Goal: Information Seeking & Learning: Learn about a topic

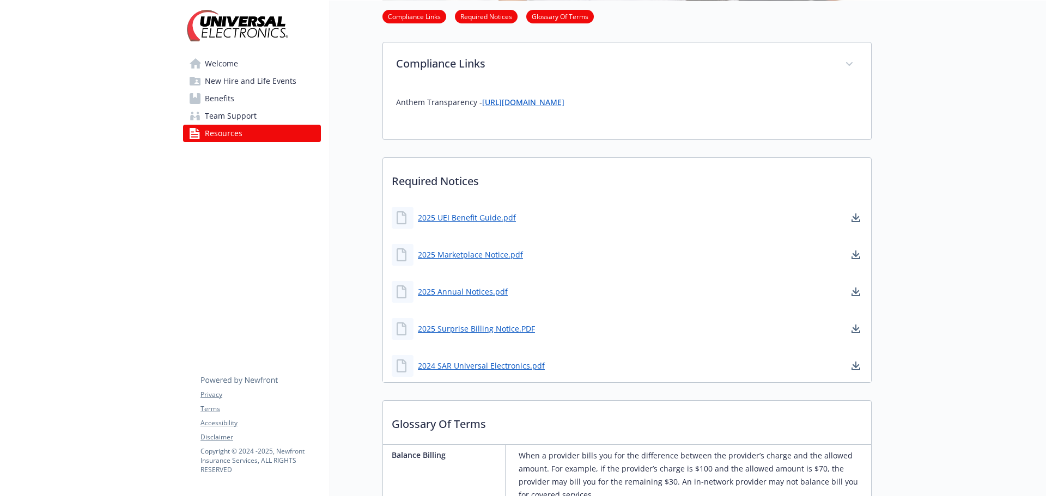
click at [226, 94] on span "Benefits" at bounding box center [219, 98] width 29 height 17
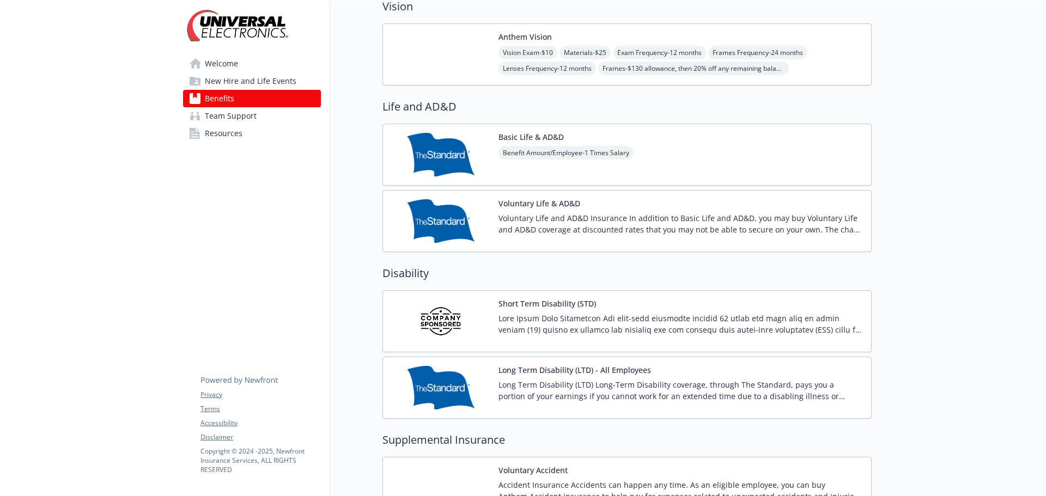
scroll to position [654, 0]
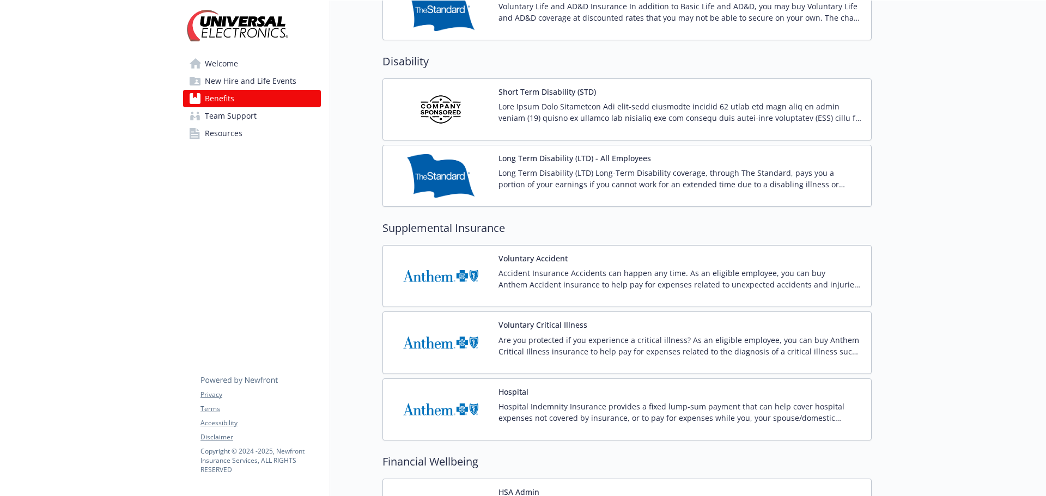
click at [244, 113] on span "Team Support" at bounding box center [231, 115] width 52 height 17
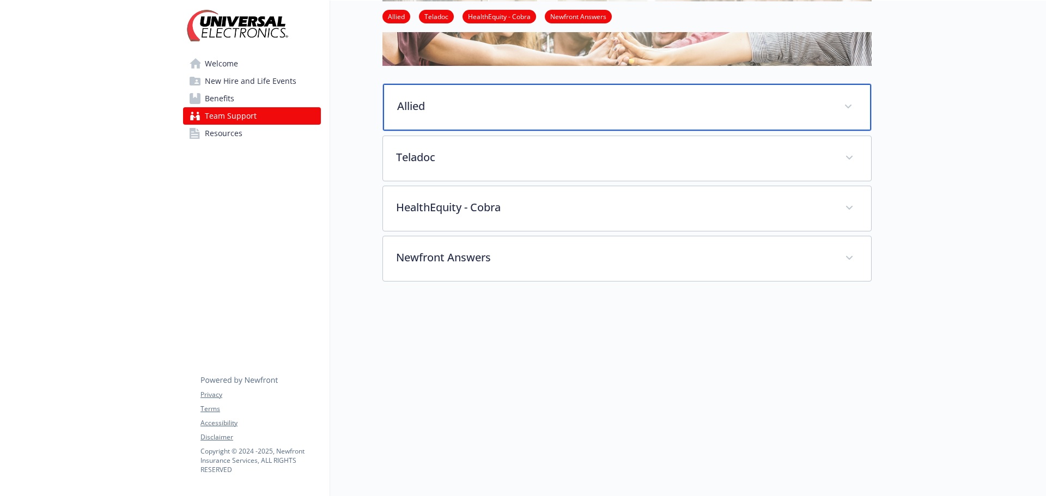
scroll to position [145, 0]
click at [472, 98] on p "Allied" at bounding box center [614, 106] width 434 height 16
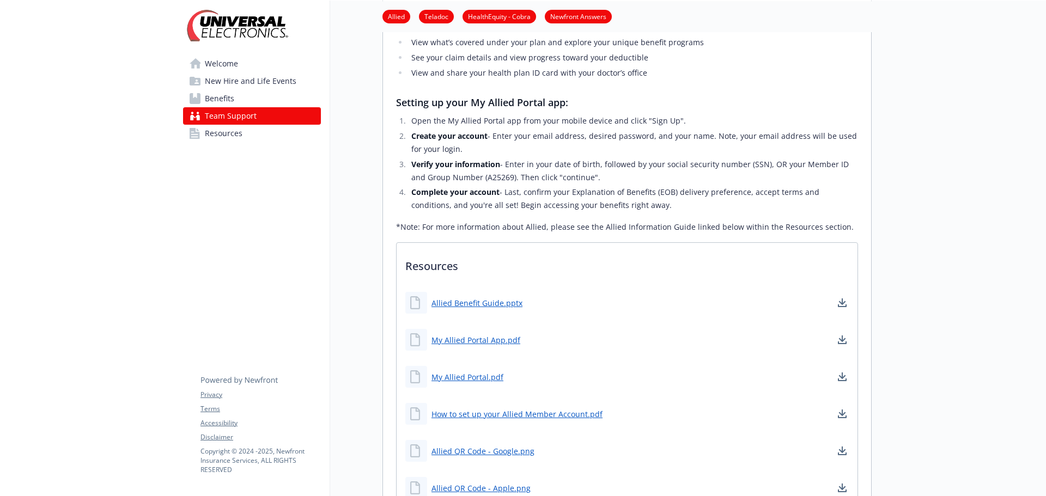
scroll to position [527, 0]
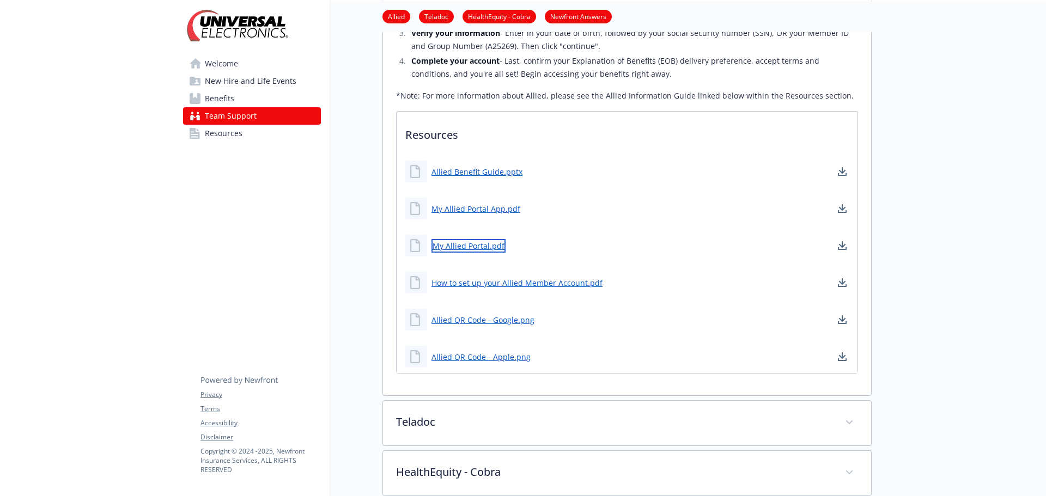
click at [462, 244] on link "My Allied Portal.pdf" at bounding box center [469, 246] width 74 height 14
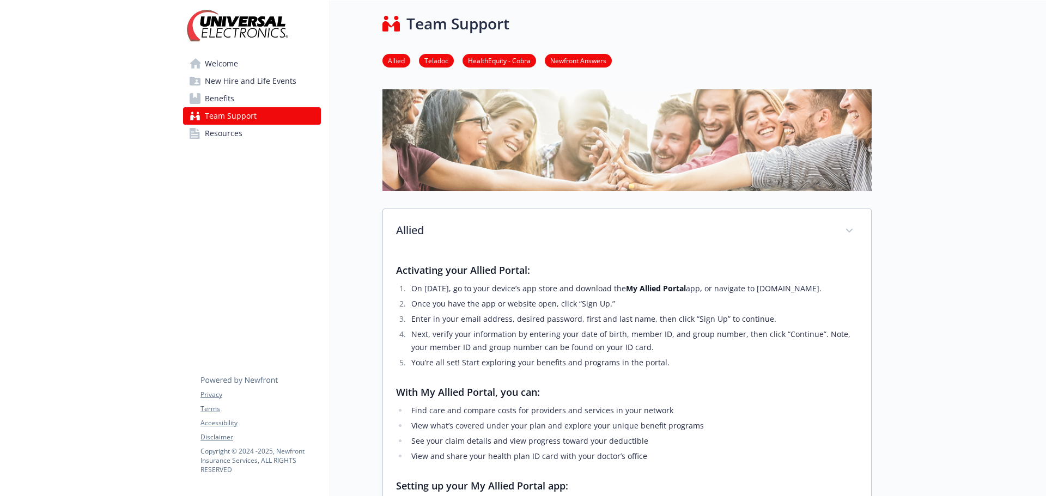
scroll to position [0, 0]
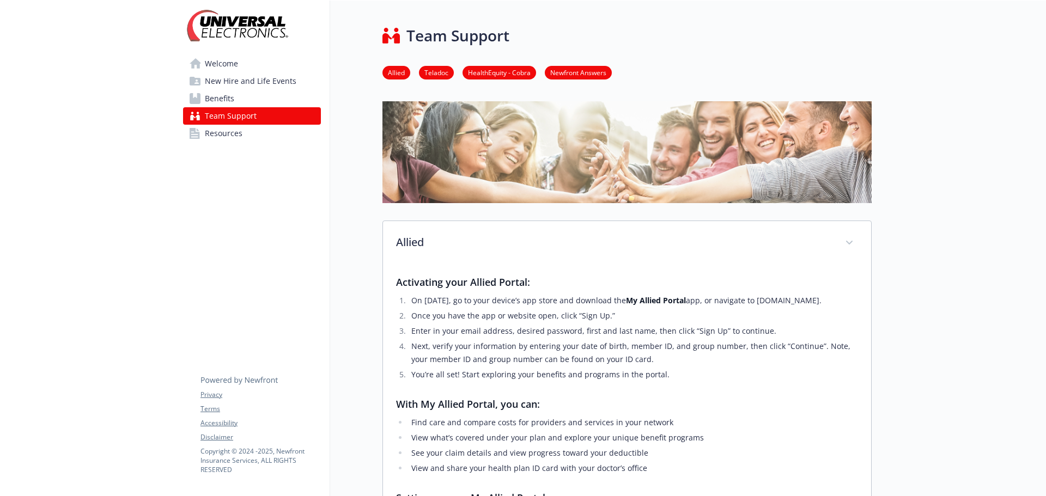
click at [229, 94] on span "Benefits" at bounding box center [219, 98] width 29 height 17
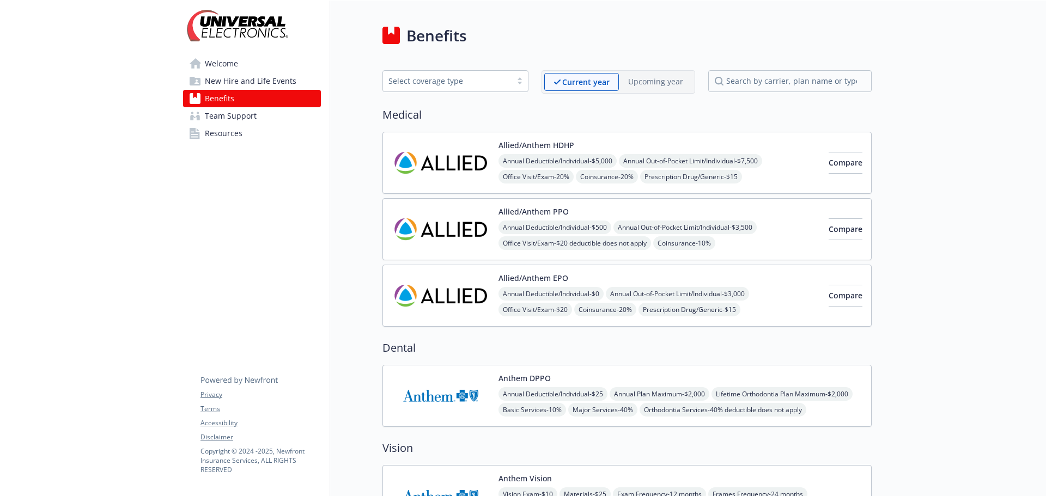
click at [468, 217] on img at bounding box center [441, 230] width 98 height 44
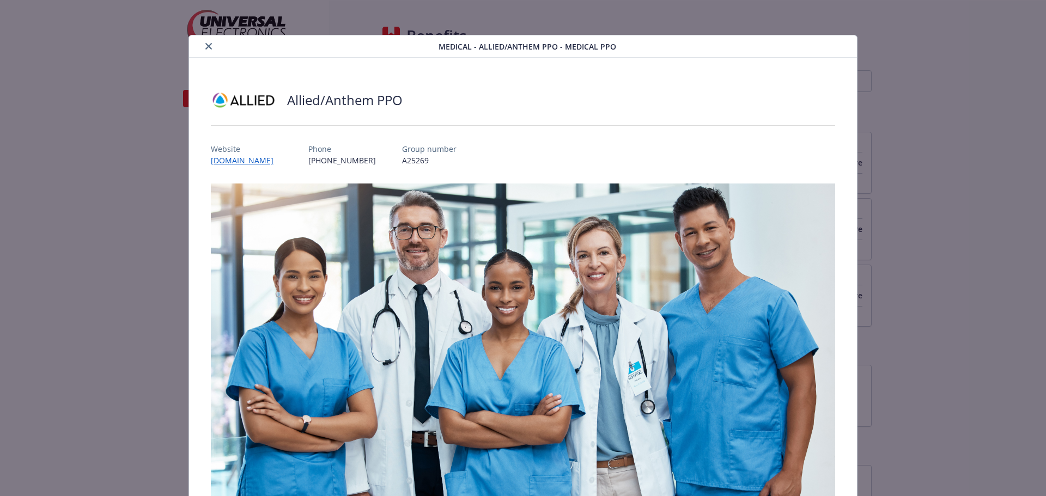
scroll to position [33, 0]
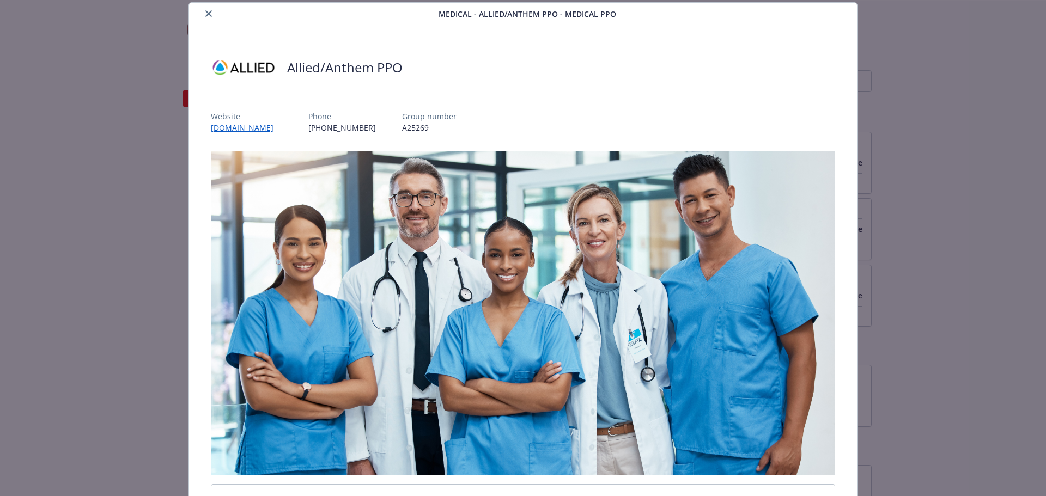
click at [210, 11] on icon "close" at bounding box center [208, 13] width 7 height 7
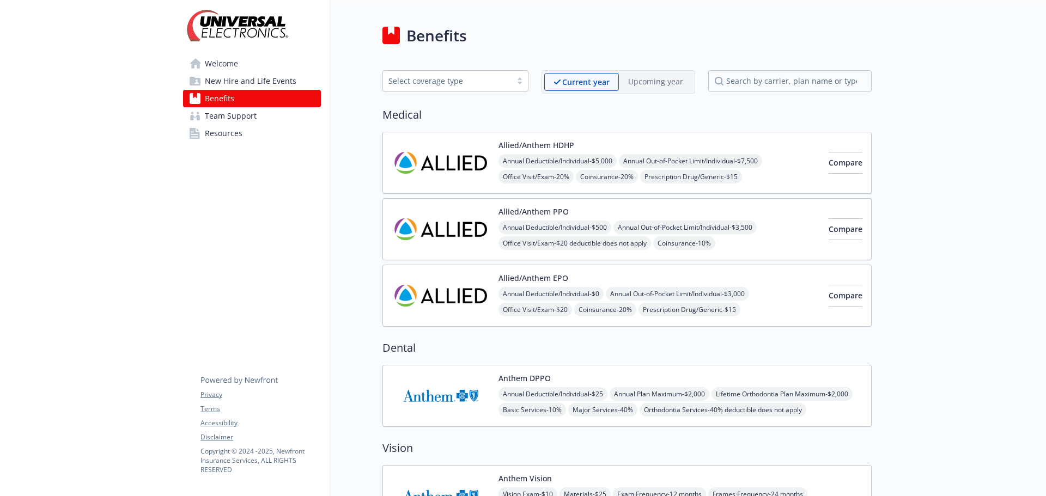
click at [627, 383] on div "Anthem DPPO Annual Deductible/Individual - $25 Annual Plan Maximum - $2,000 Lif…" at bounding box center [681, 396] width 364 height 44
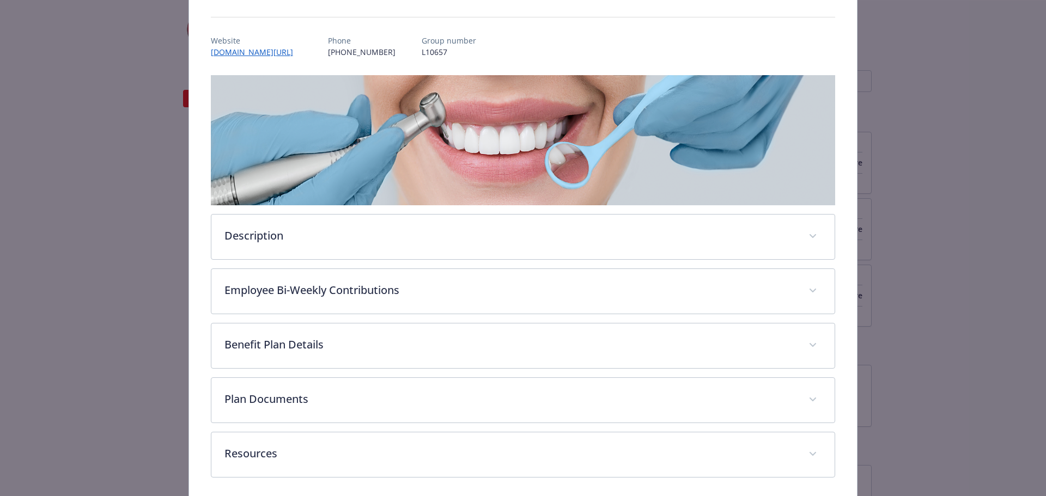
scroll to position [109, 0]
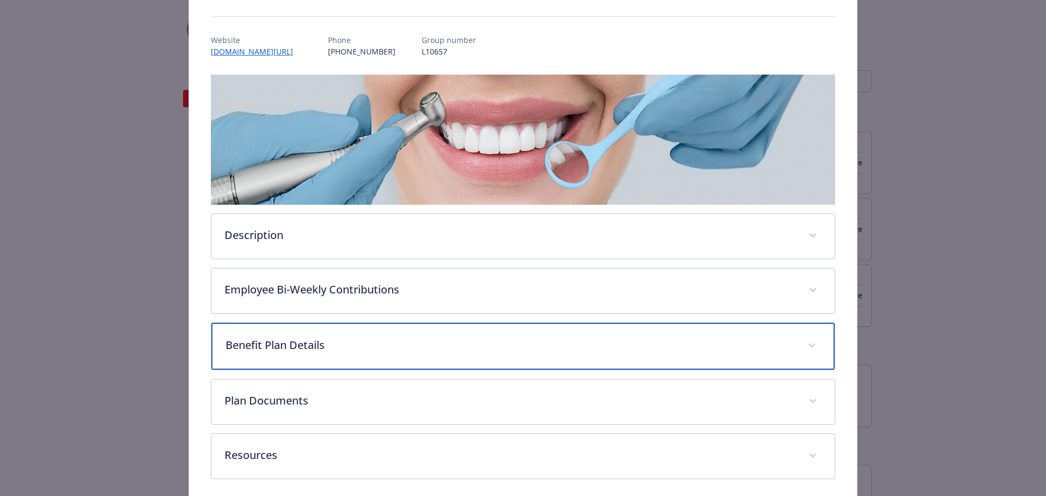
click at [389, 361] on div "Benefit Plan Details" at bounding box center [523, 346] width 624 height 47
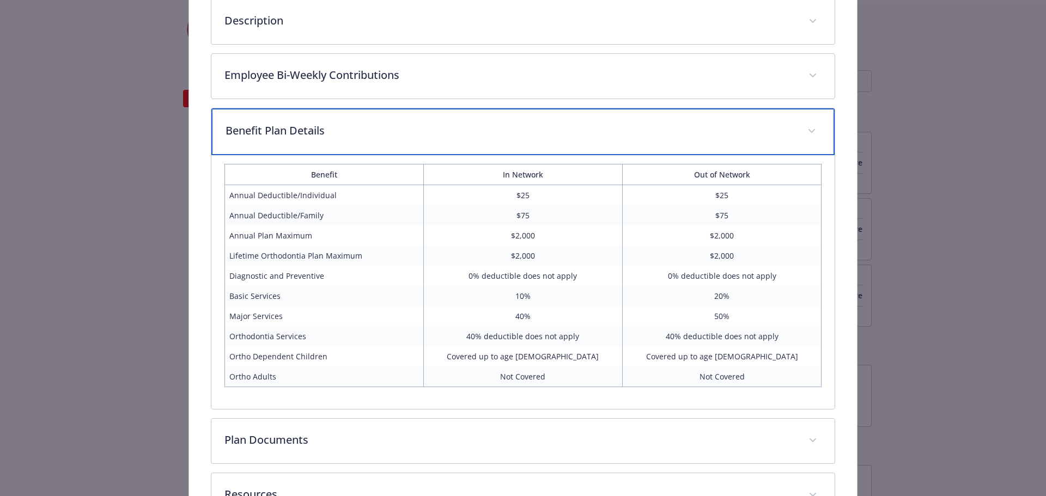
scroll to position [407, 0]
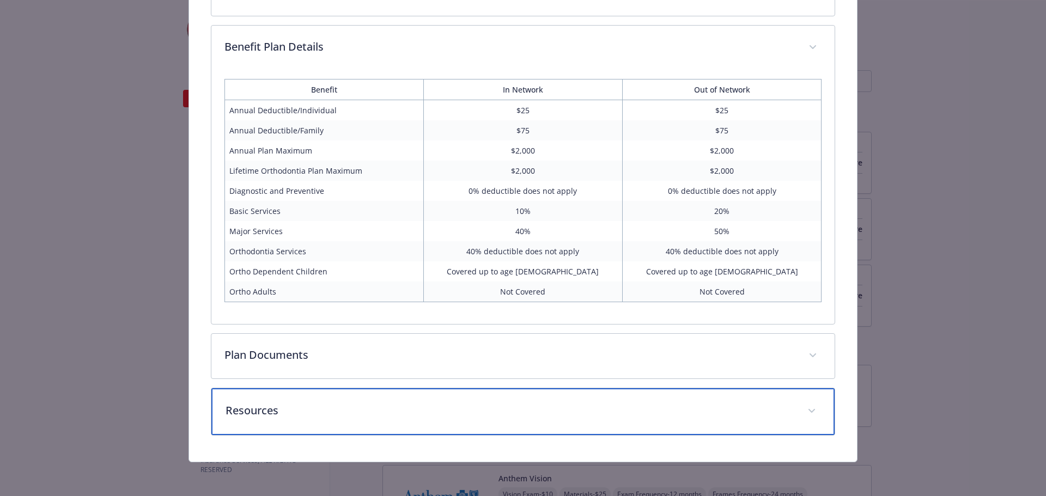
click at [389, 432] on div "Resources" at bounding box center [523, 412] width 624 height 47
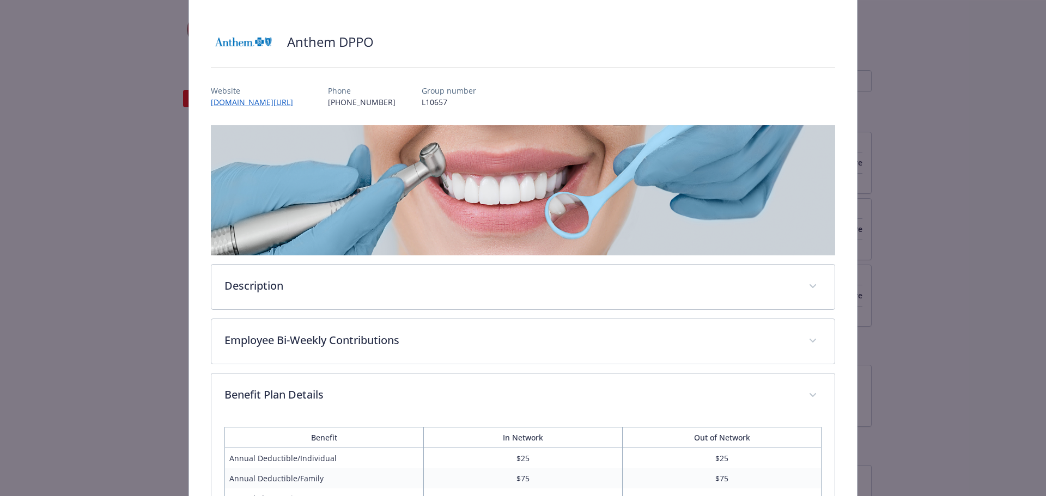
scroll to position [0, 0]
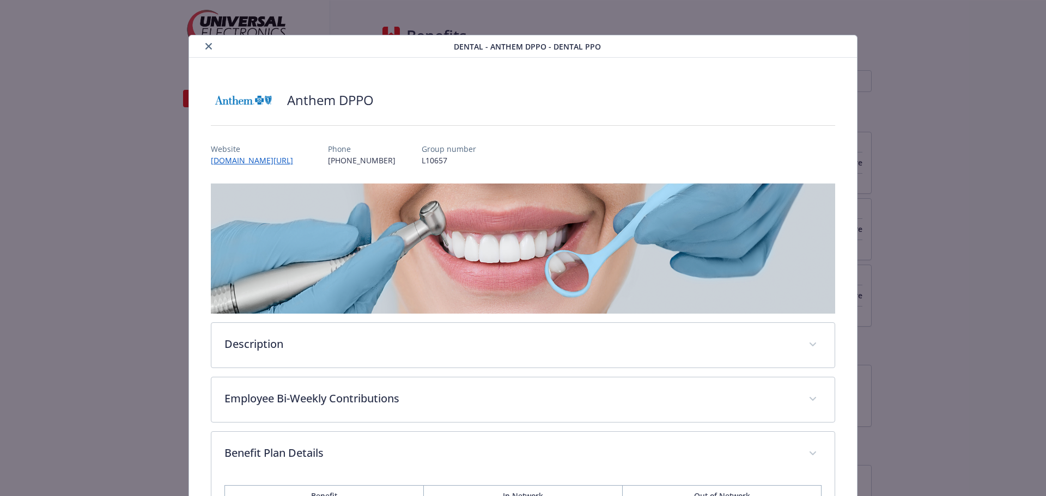
click at [210, 47] on button "close" at bounding box center [208, 46] width 13 height 13
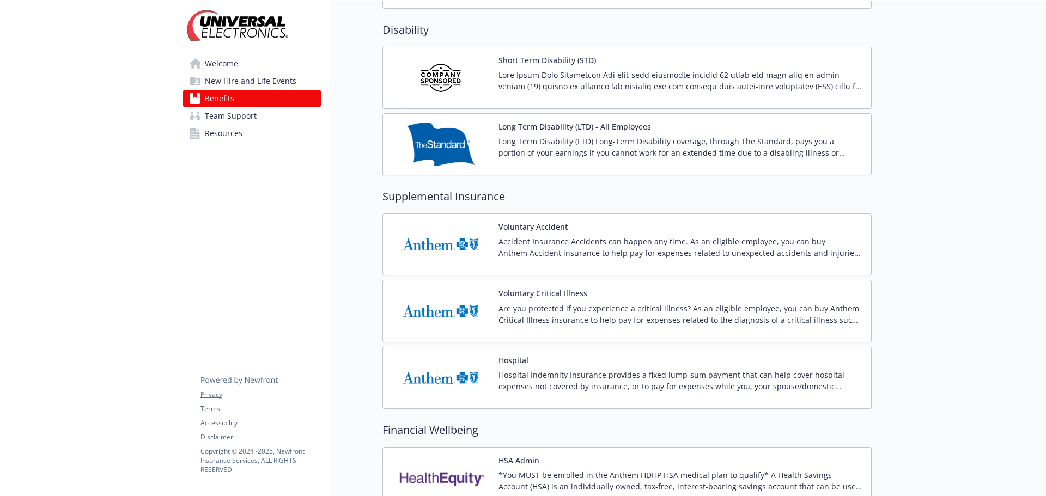
scroll to position [708, 0]
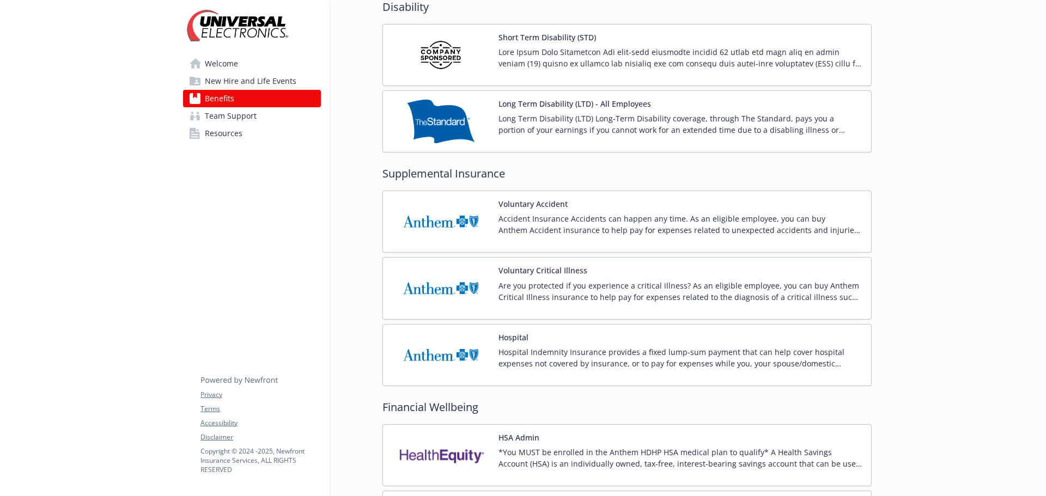
click at [555, 230] on p "Accident Insurance Accidents can happen any time. As an eligible employee, you …" at bounding box center [681, 224] width 364 height 23
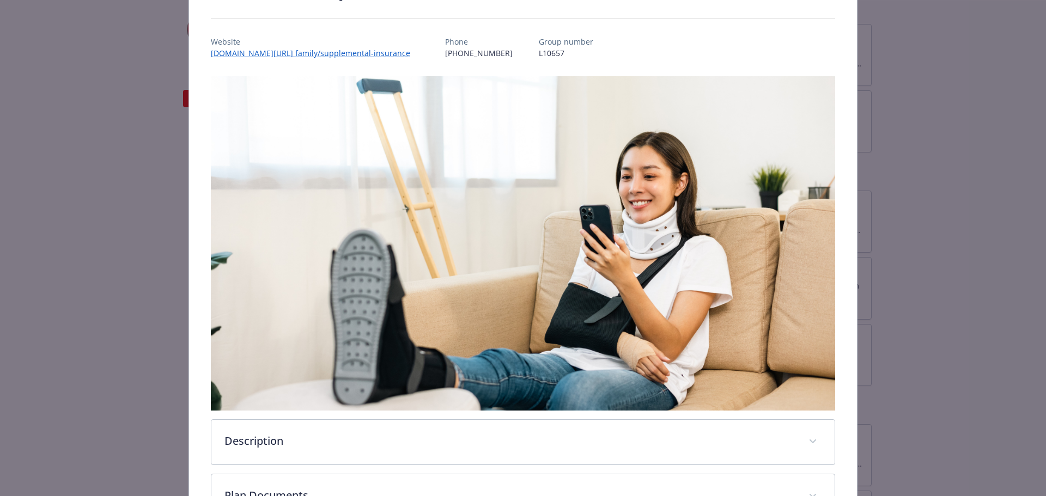
scroll to position [190, 0]
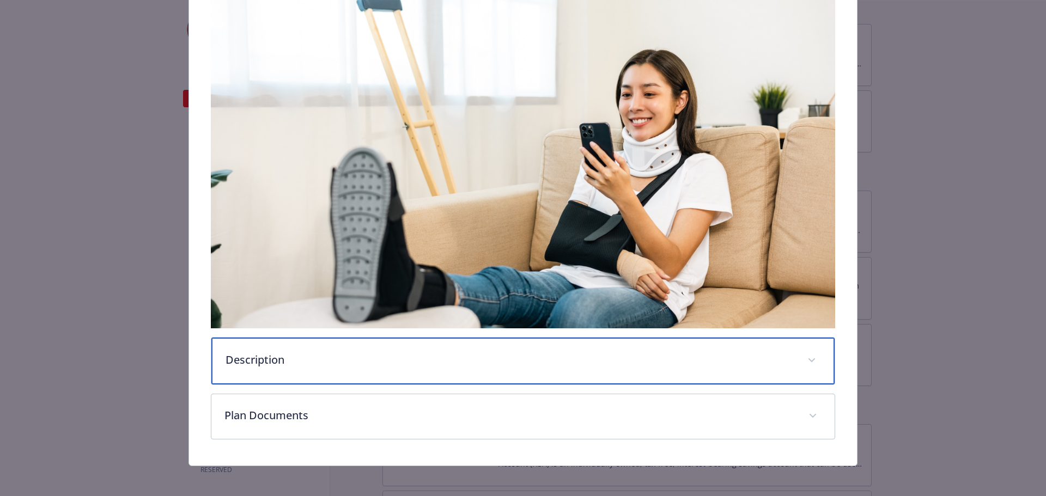
click at [546, 353] on p "Description" at bounding box center [510, 360] width 569 height 16
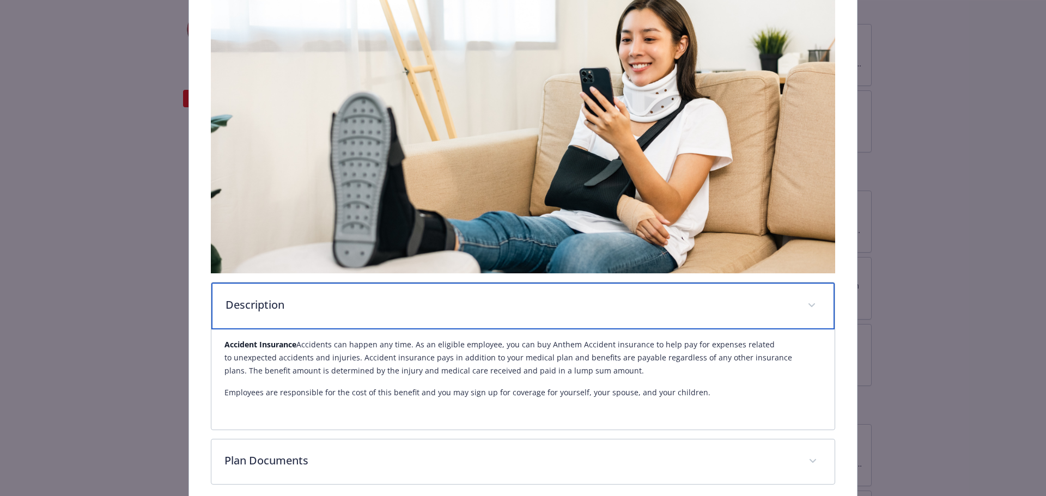
scroll to position [292, 0]
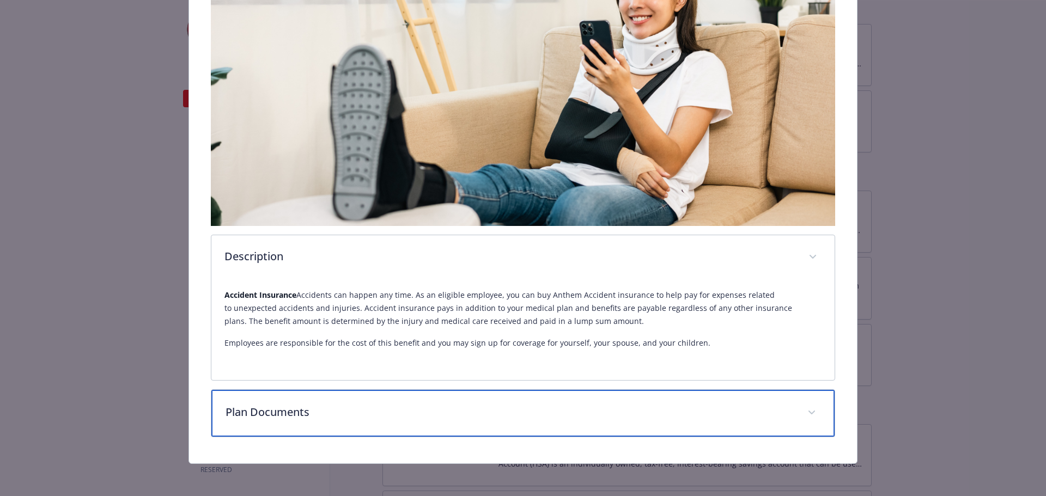
click at [385, 417] on p "Plan Documents" at bounding box center [510, 412] width 569 height 16
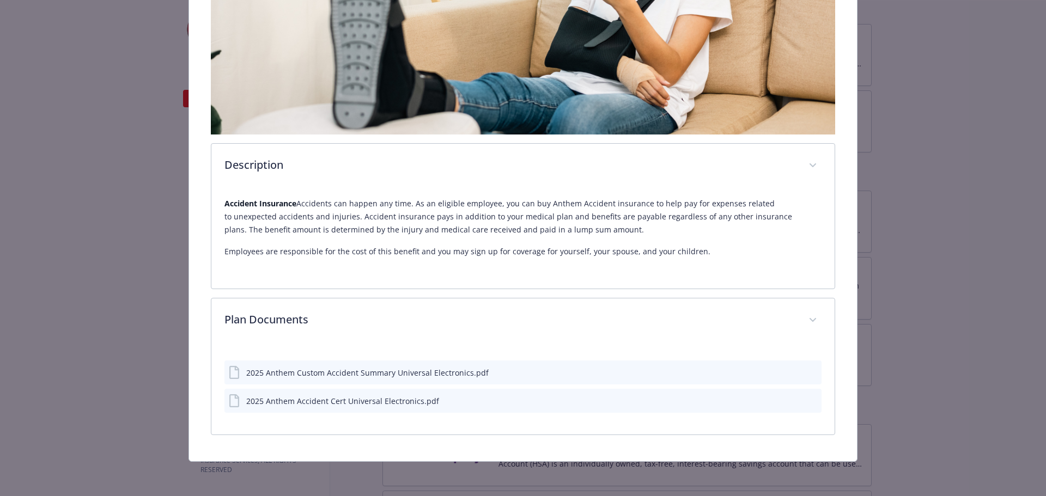
scroll to position [381, 0]
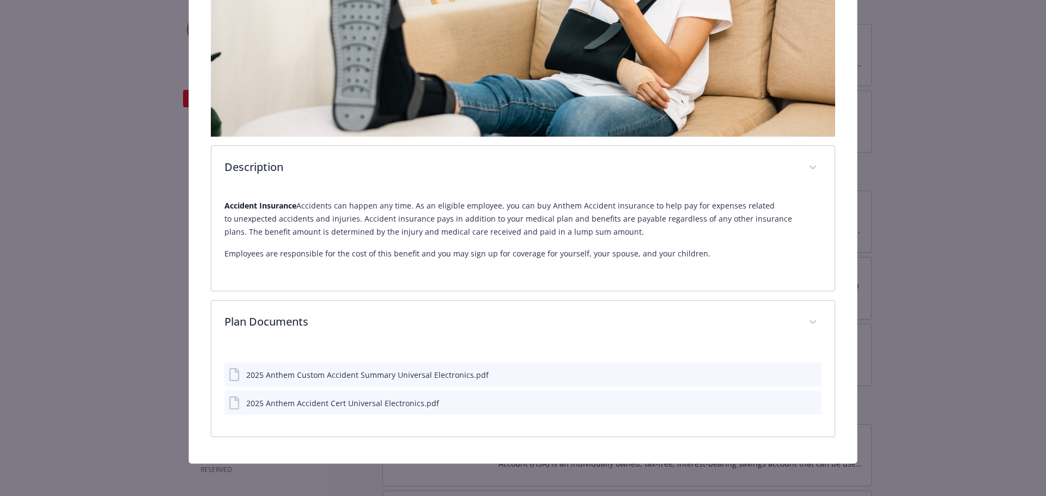
click at [806, 372] on icon "preview file" at bounding box center [811, 375] width 10 height 8
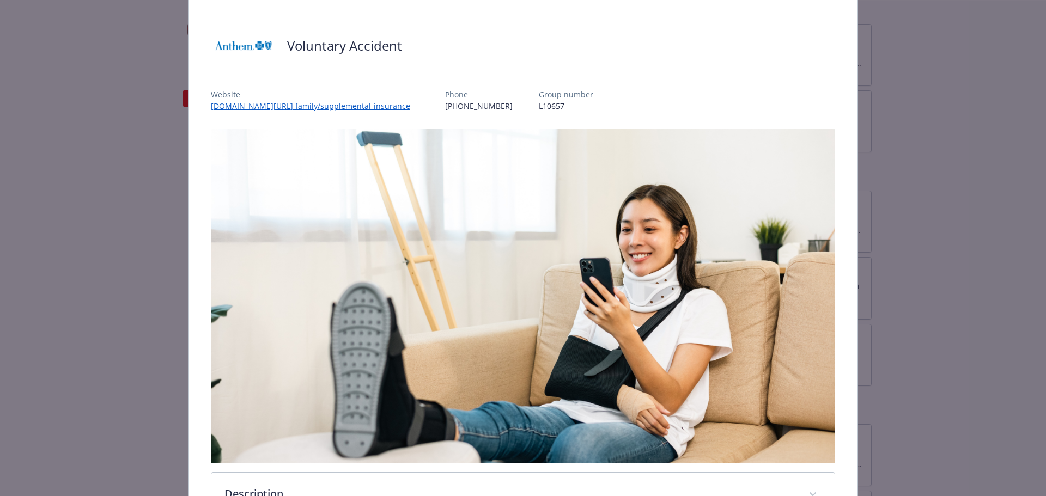
scroll to position [0, 0]
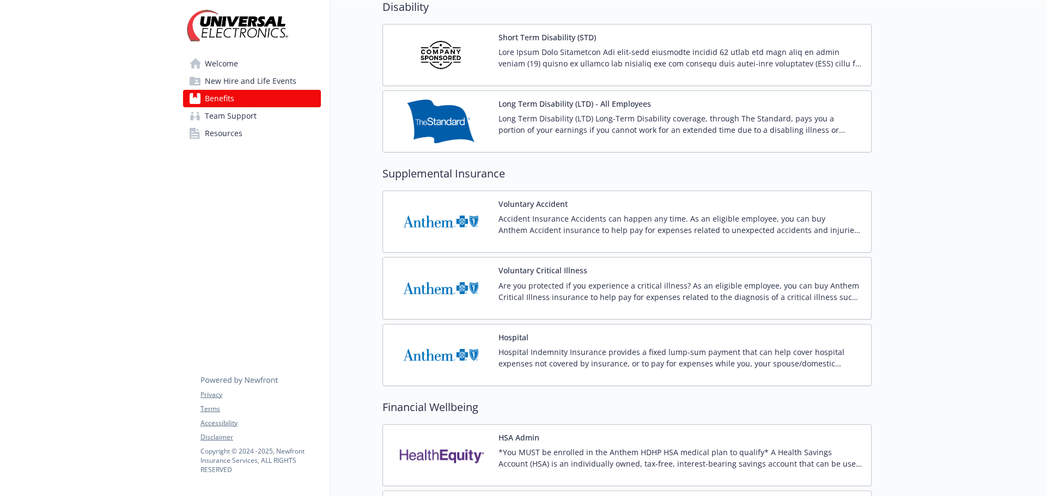
click at [239, 130] on span "Resources" at bounding box center [224, 133] width 38 height 17
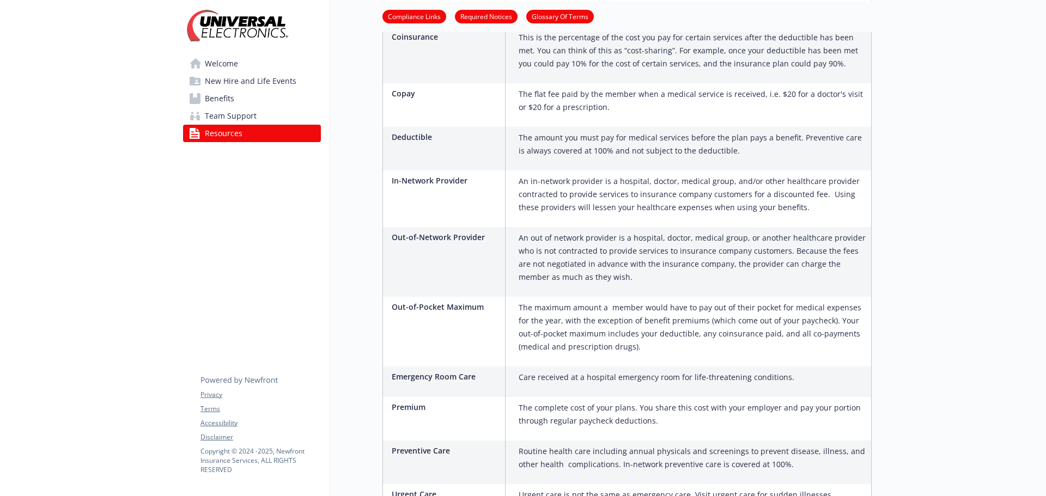
click at [235, 115] on span "Team Support" at bounding box center [231, 115] width 52 height 17
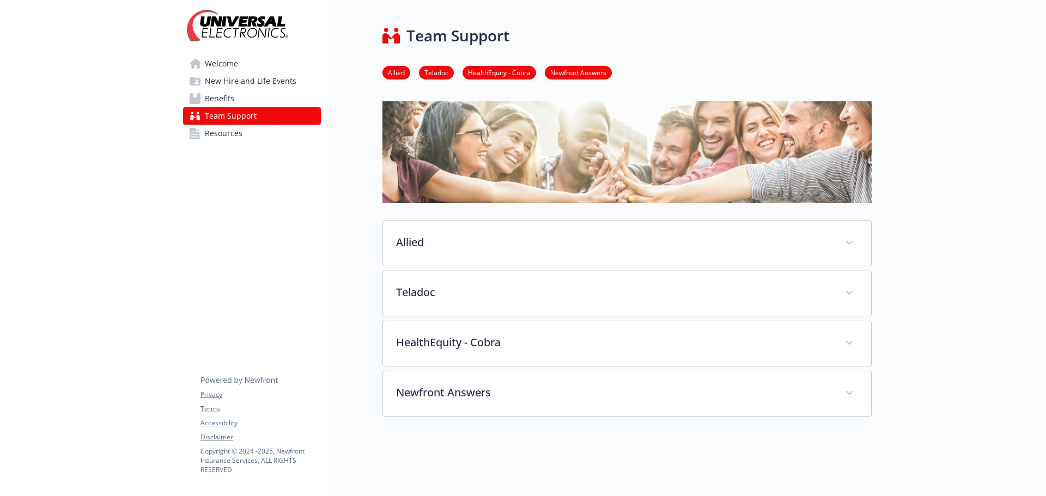
click at [224, 62] on span "Welcome" at bounding box center [221, 63] width 33 height 17
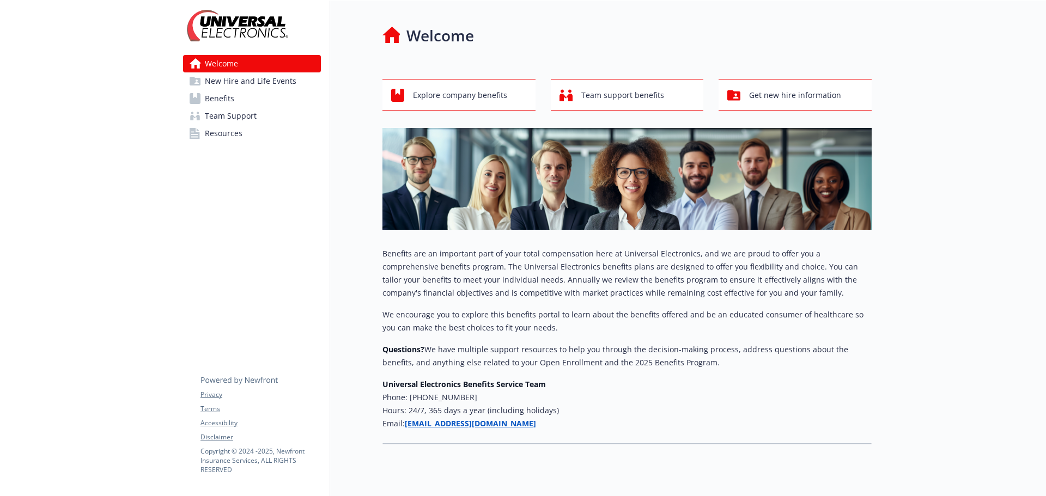
click at [223, 77] on span "New Hire and Life Events" at bounding box center [251, 80] width 92 height 17
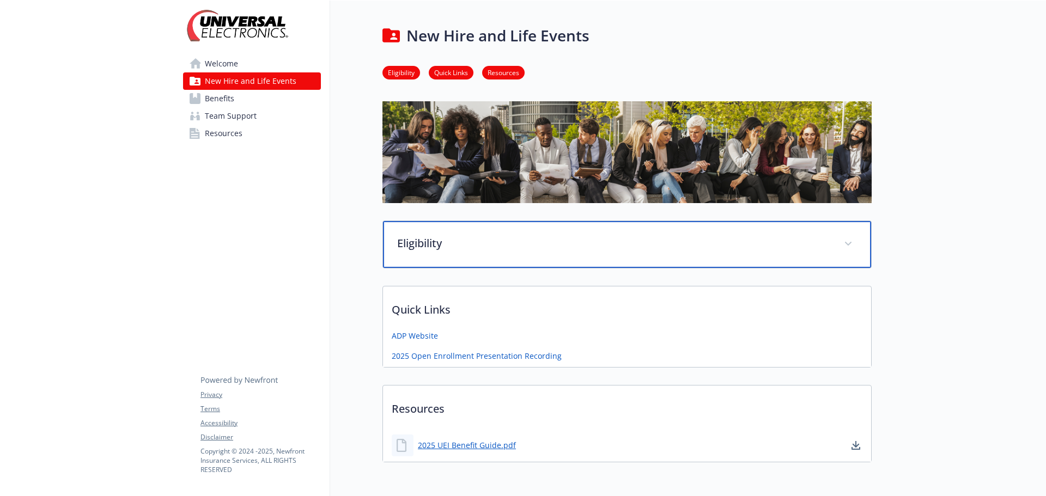
click at [517, 263] on div "Eligibility" at bounding box center [627, 244] width 488 height 47
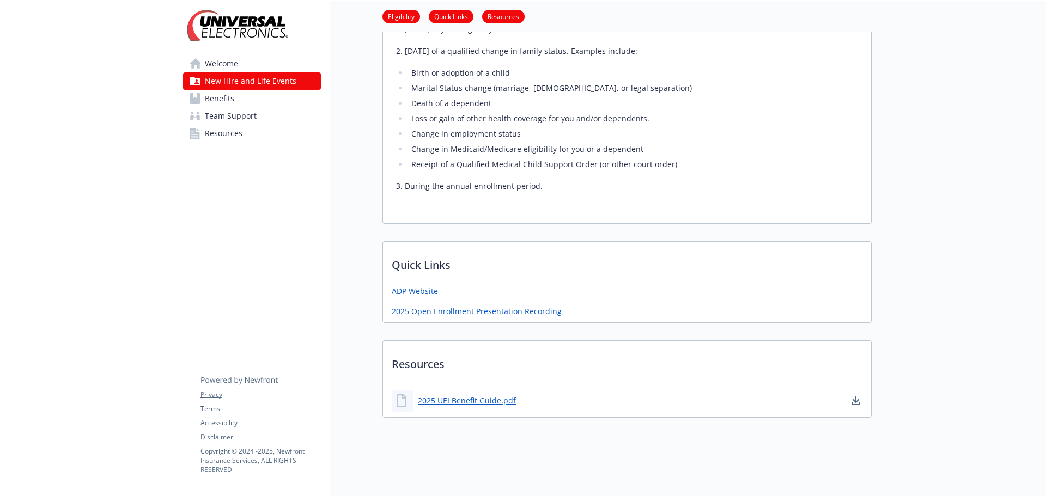
scroll to position [487, 0]
click at [260, 100] on link "Benefits" at bounding box center [252, 98] width 138 height 17
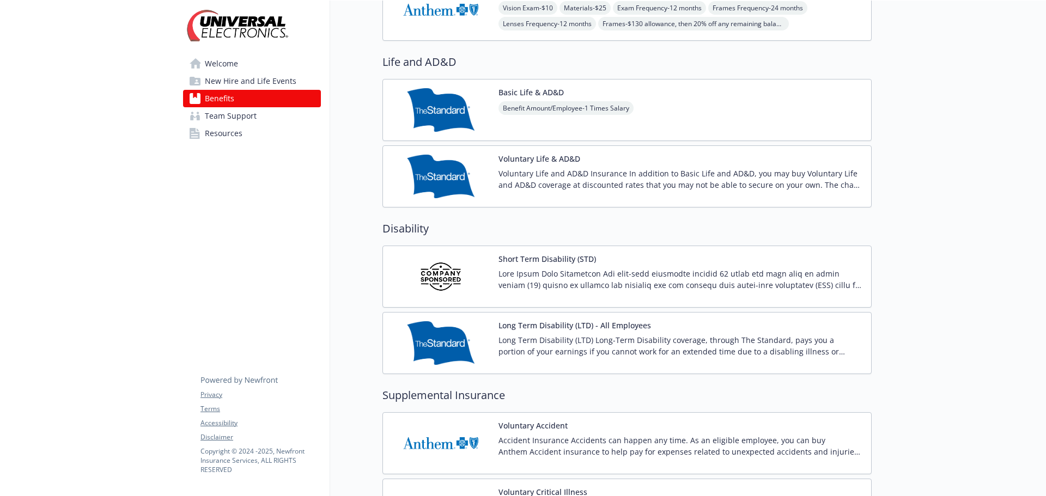
click at [232, 120] on span "Team Support" at bounding box center [231, 115] width 52 height 17
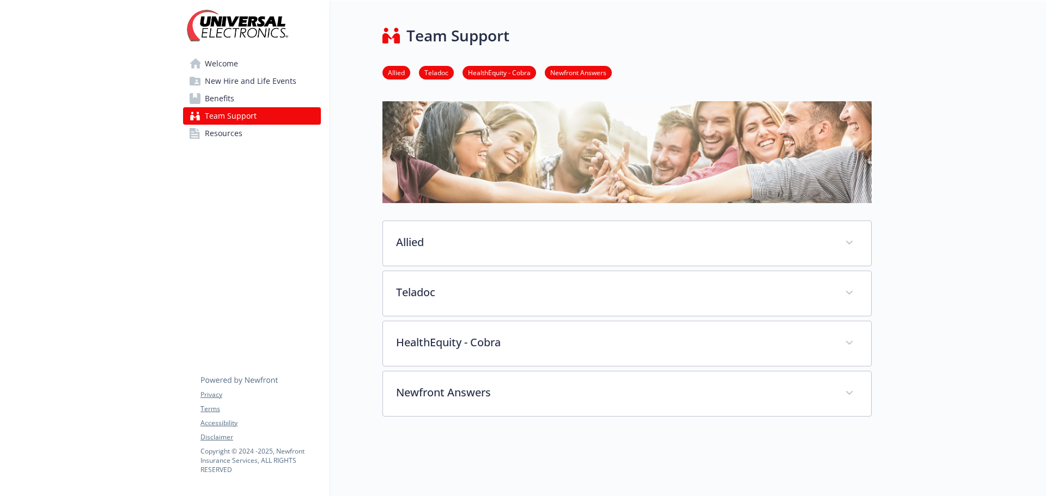
click at [225, 100] on span "Benefits" at bounding box center [219, 98] width 29 height 17
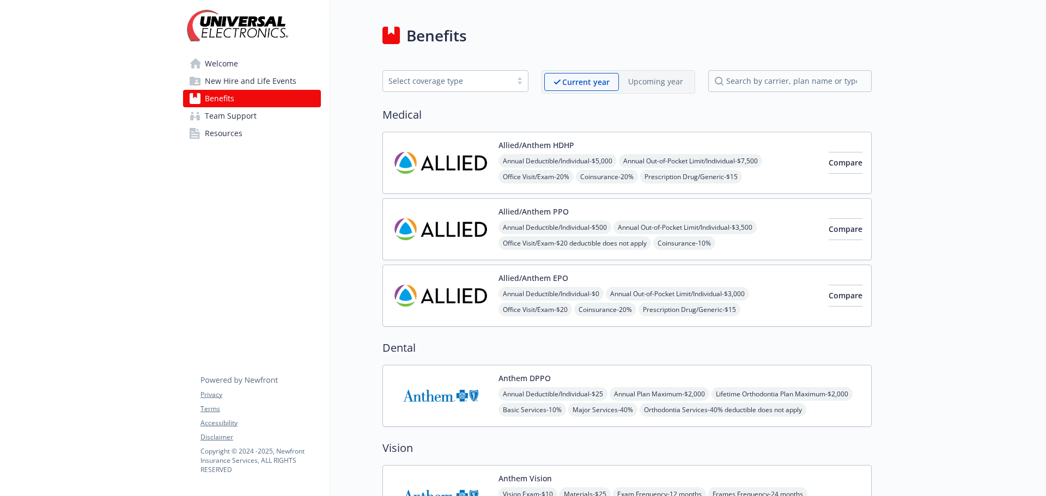
click at [584, 144] on div "Allied/Anthem HDHP Annual Deductible/Individual - $5,000 Annual Out-of-Pocket L…" at bounding box center [660, 163] width 322 height 44
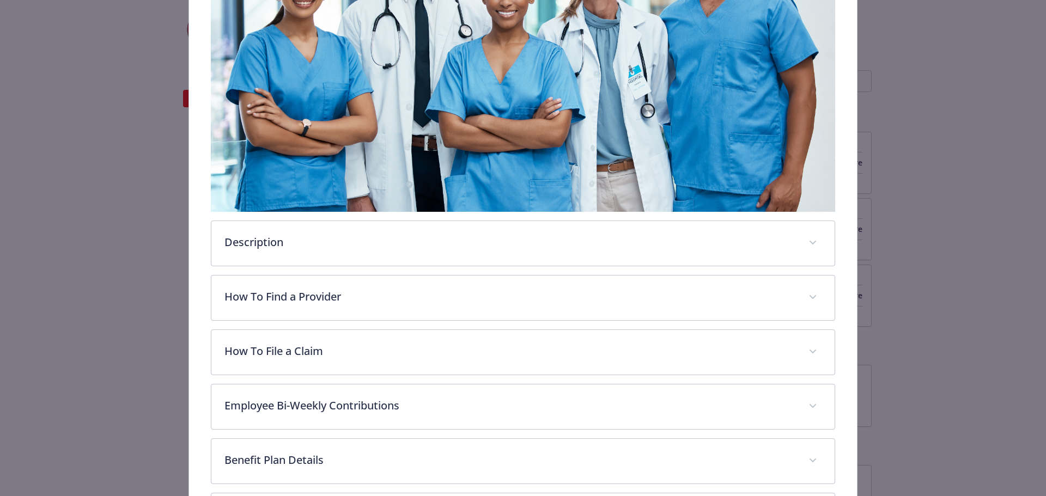
scroll to position [452, 0]
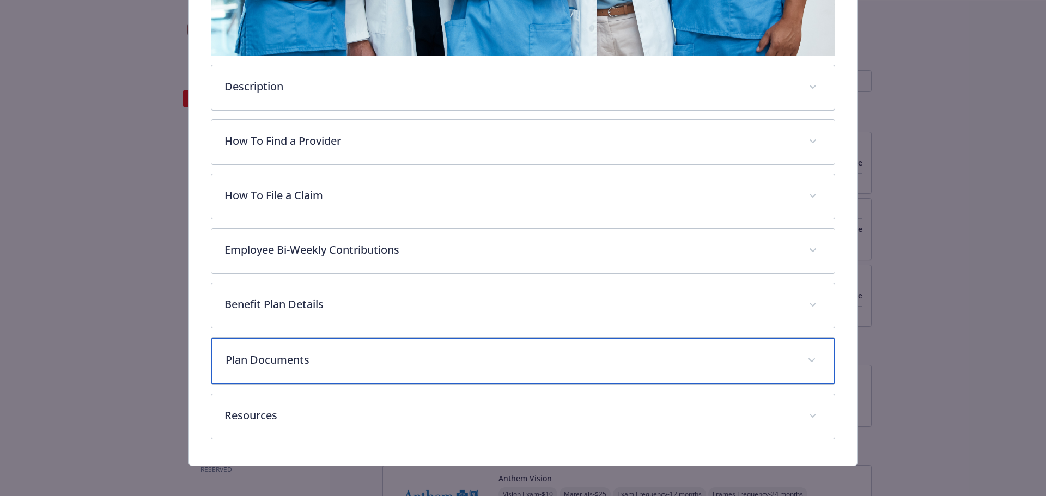
click at [507, 378] on div "Plan Documents" at bounding box center [523, 361] width 624 height 47
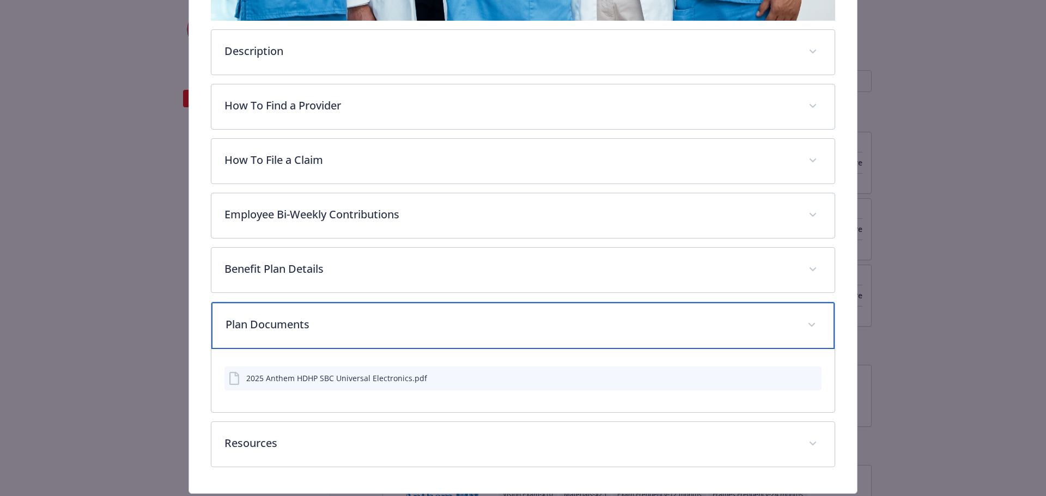
scroll to position [507, 0]
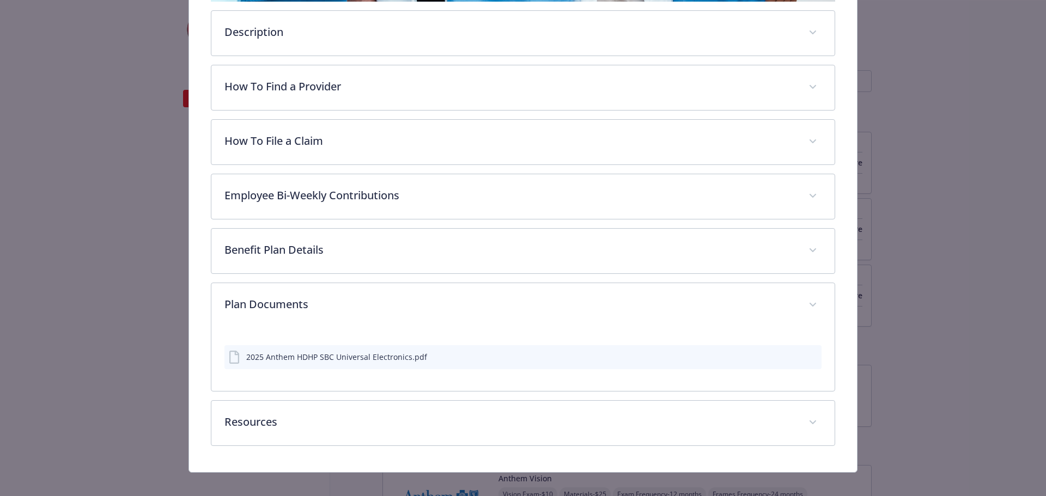
click at [340, 362] on div "2025 Anthem HDHP SBC Universal Electronics.pdf" at bounding box center [524, 357] width 598 height 24
click at [807, 356] on icon "preview file" at bounding box center [811, 357] width 10 height 8
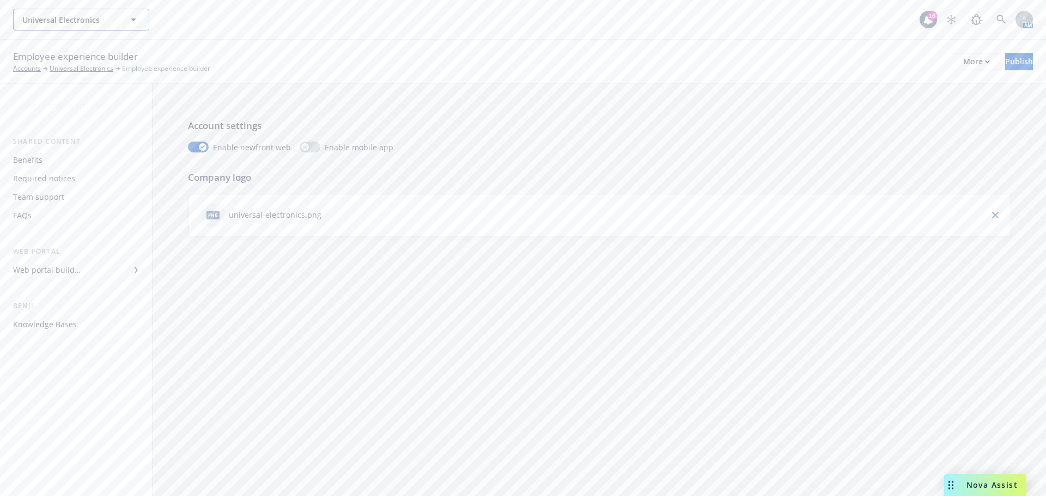
click at [110, 27] on button "Universal Electronics" at bounding box center [81, 20] width 136 height 22
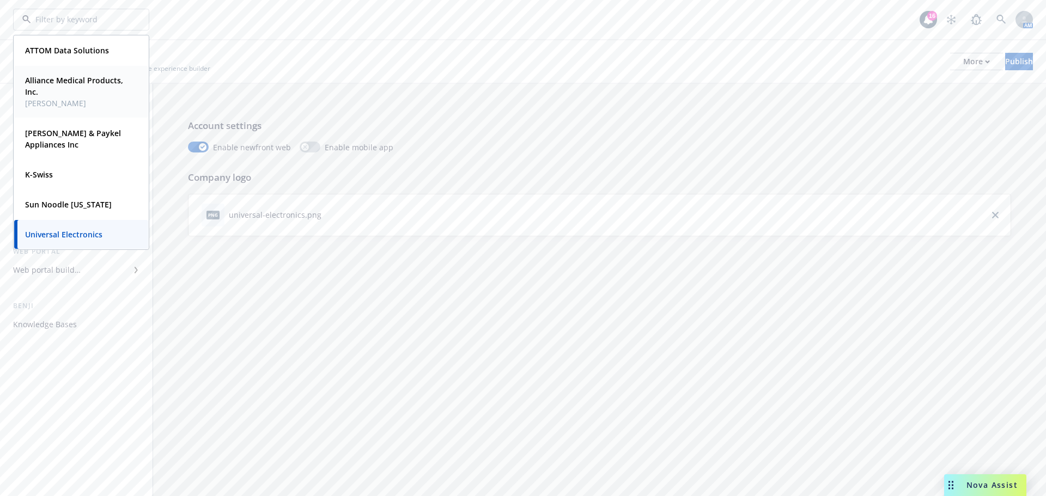
click at [77, 78] on strong "Alliance Medical Products, Inc." at bounding box center [74, 86] width 98 height 22
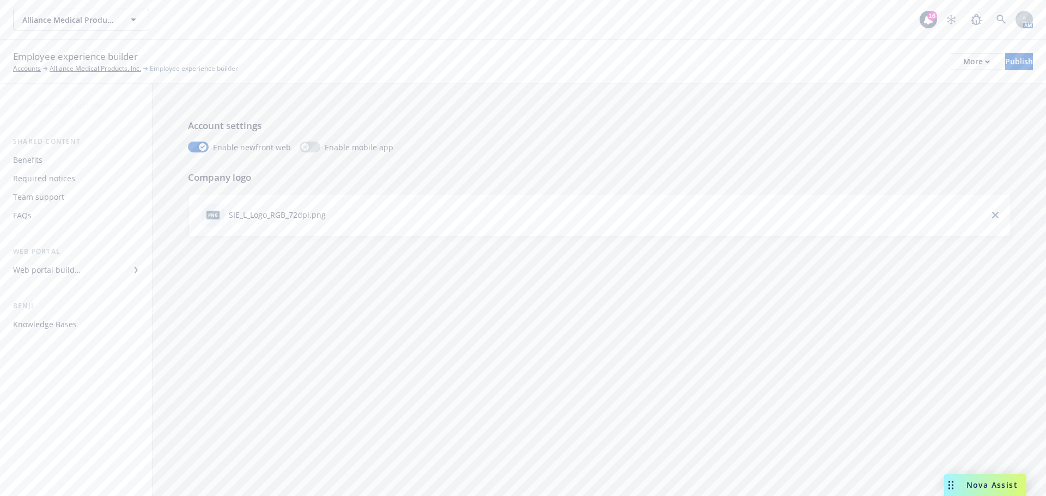
drag, startPoint x: 934, startPoint y: 48, endPoint x: 938, endPoint y: 55, distance: 8.0
click at [934, 48] on div "Employee experience builder Accounts Alliance Medical Products, Inc. Employee e…" at bounding box center [523, 62] width 1046 height 44
click at [963, 56] on div "More" at bounding box center [976, 61] width 27 height 16
click at [869, 113] on link "Copy portal link" at bounding box center [886, 108] width 161 height 22
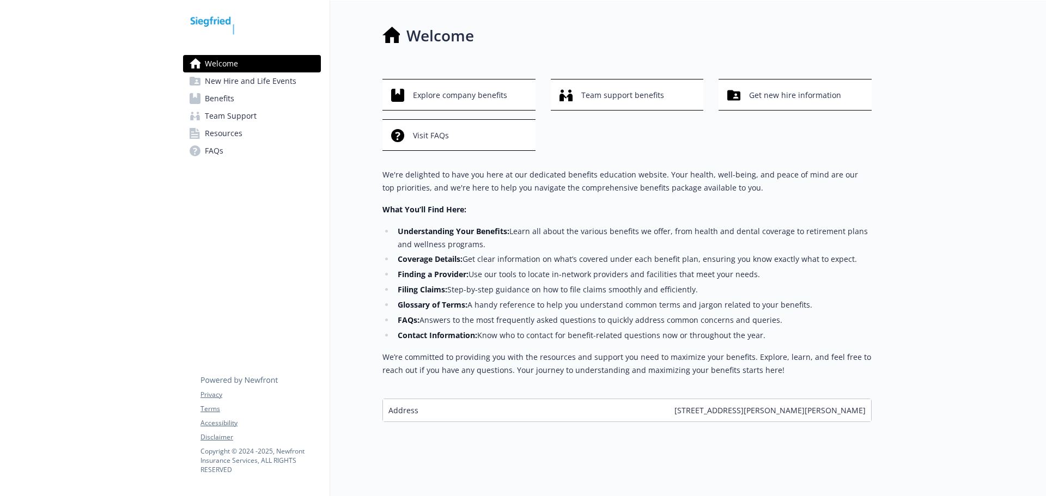
click at [229, 122] on span "Team Support" at bounding box center [231, 115] width 52 height 17
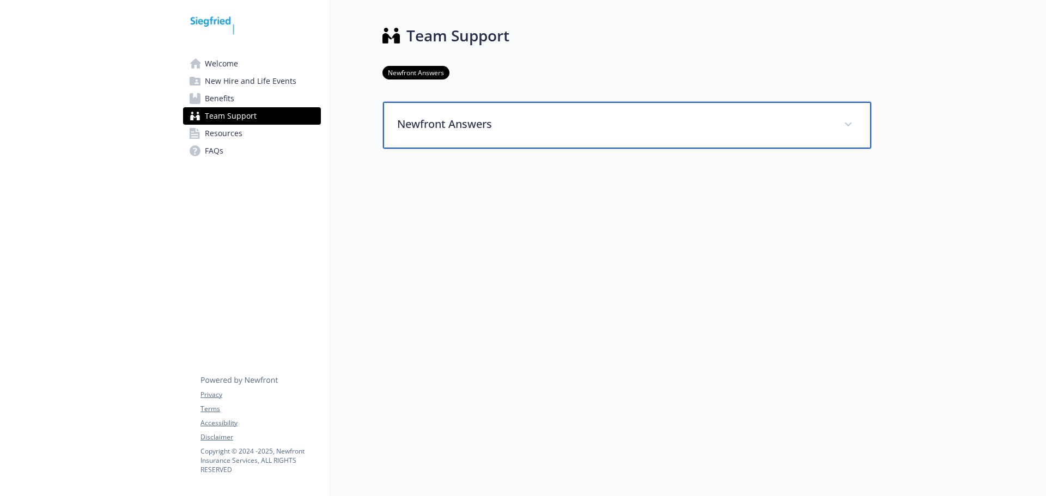
click at [535, 142] on div "Newfront Answers" at bounding box center [627, 125] width 488 height 47
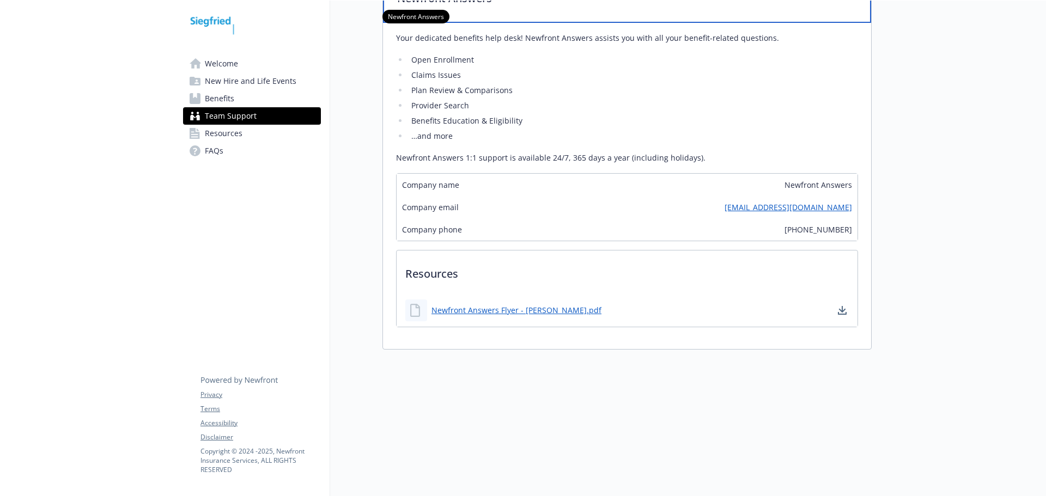
scroll to position [202, 0]
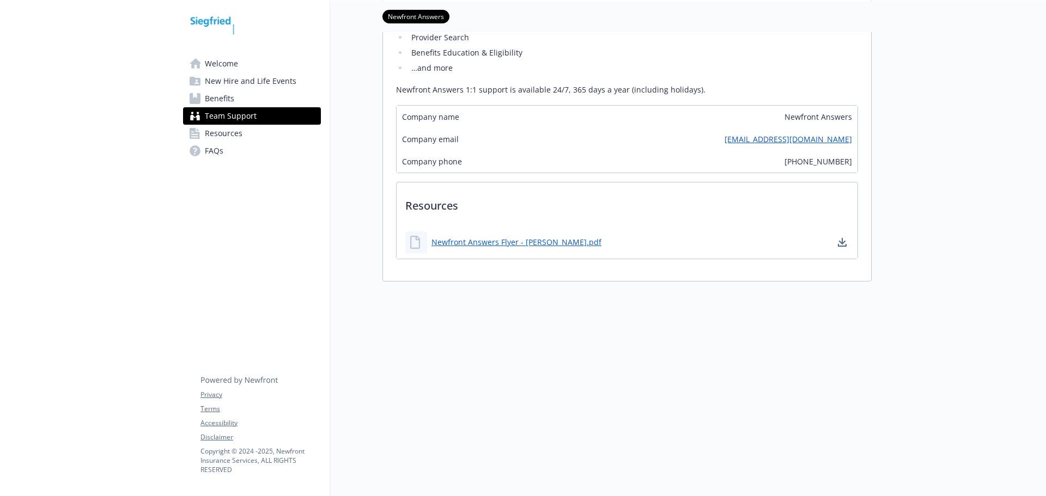
click at [255, 130] on link "Resources" at bounding box center [252, 133] width 138 height 17
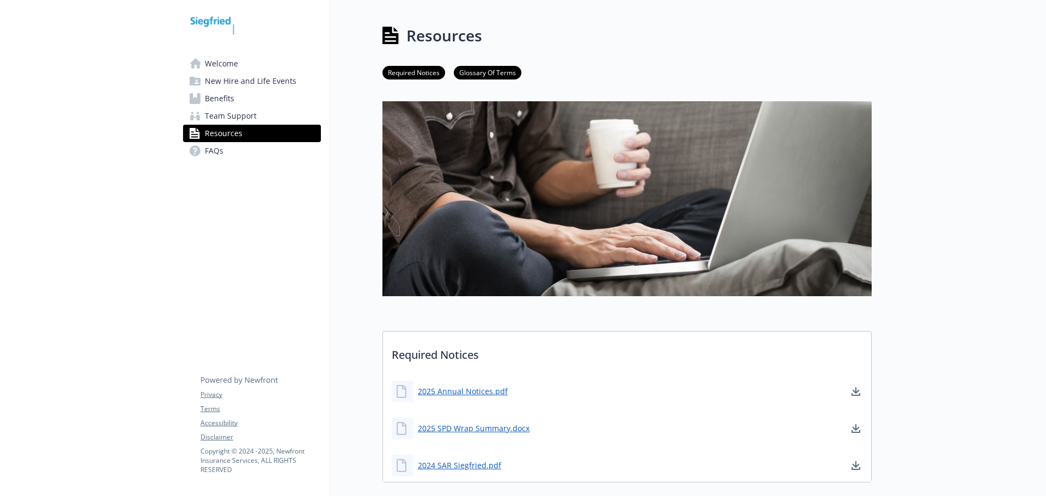
click at [211, 149] on span "FAQs" at bounding box center [214, 150] width 19 height 17
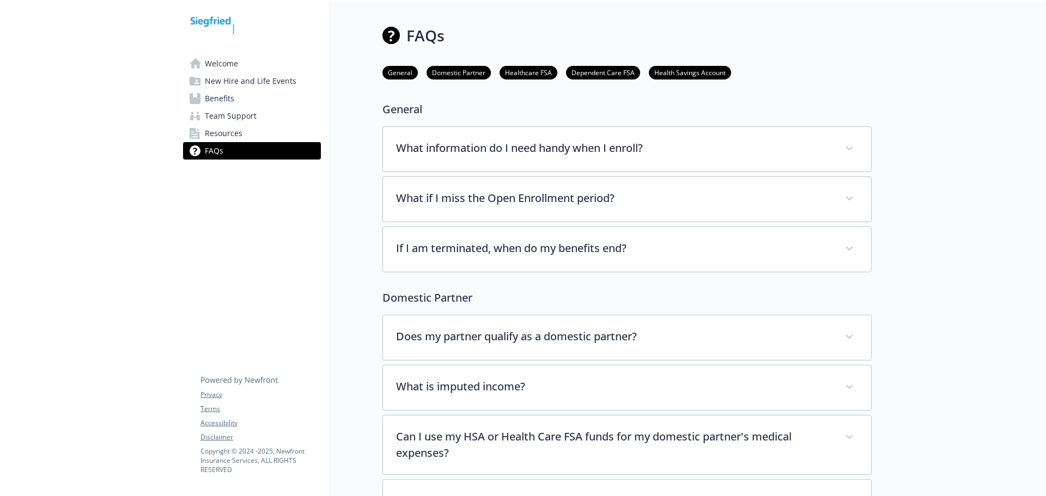
click at [222, 129] on span "Resources" at bounding box center [224, 133] width 38 height 17
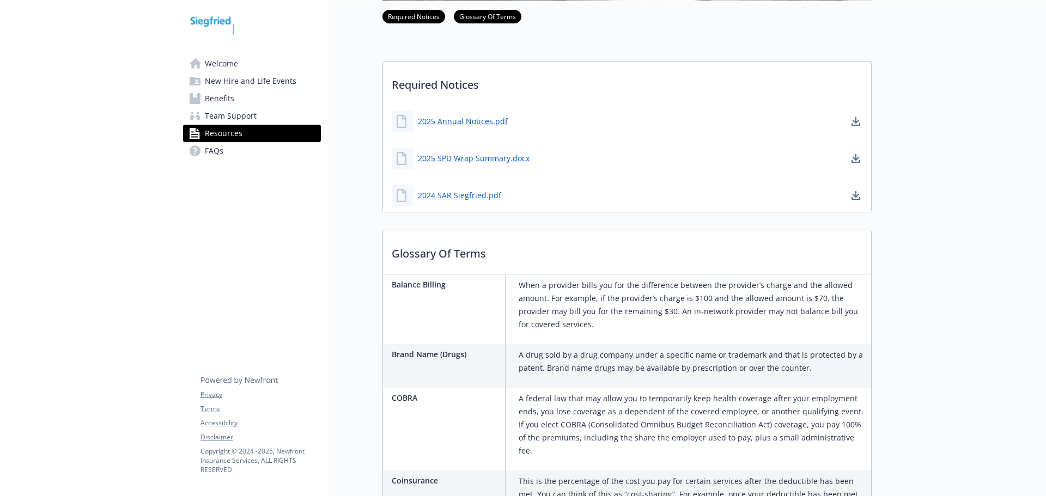
scroll to position [272, 0]
